Goal: Contribute content

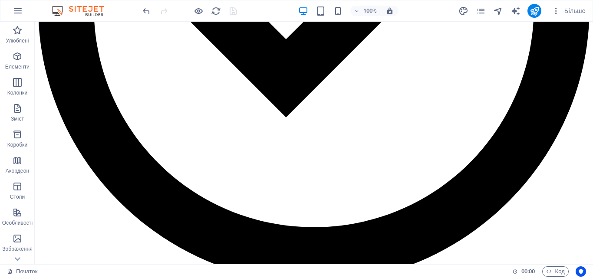
scroll to position [1157, 0]
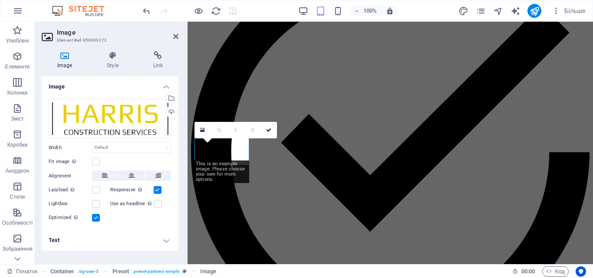
scroll to position [1334, 0]
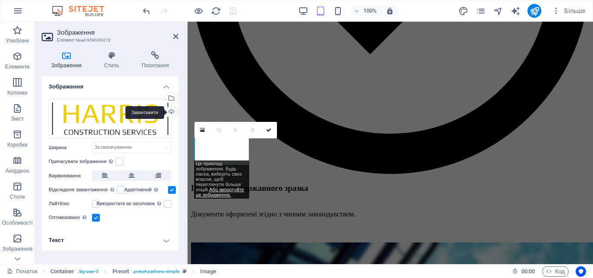
click at [169, 113] on div "Завантажити" at bounding box center [170, 112] width 13 height 13
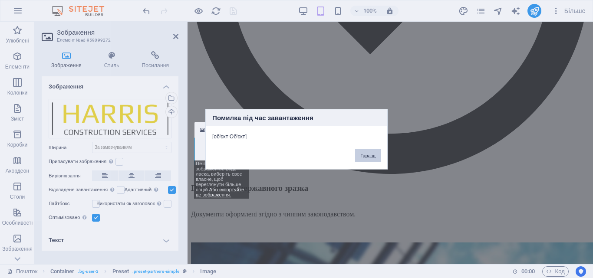
click at [369, 158] on font "Гаразд" at bounding box center [367, 155] width 15 height 5
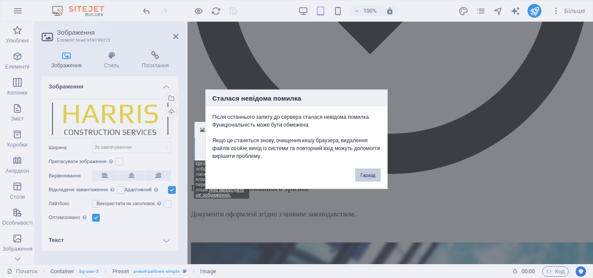
click at [359, 174] on button "Гаразд" at bounding box center [368, 174] width 26 height 13
